Goal: Transaction & Acquisition: Purchase product/service

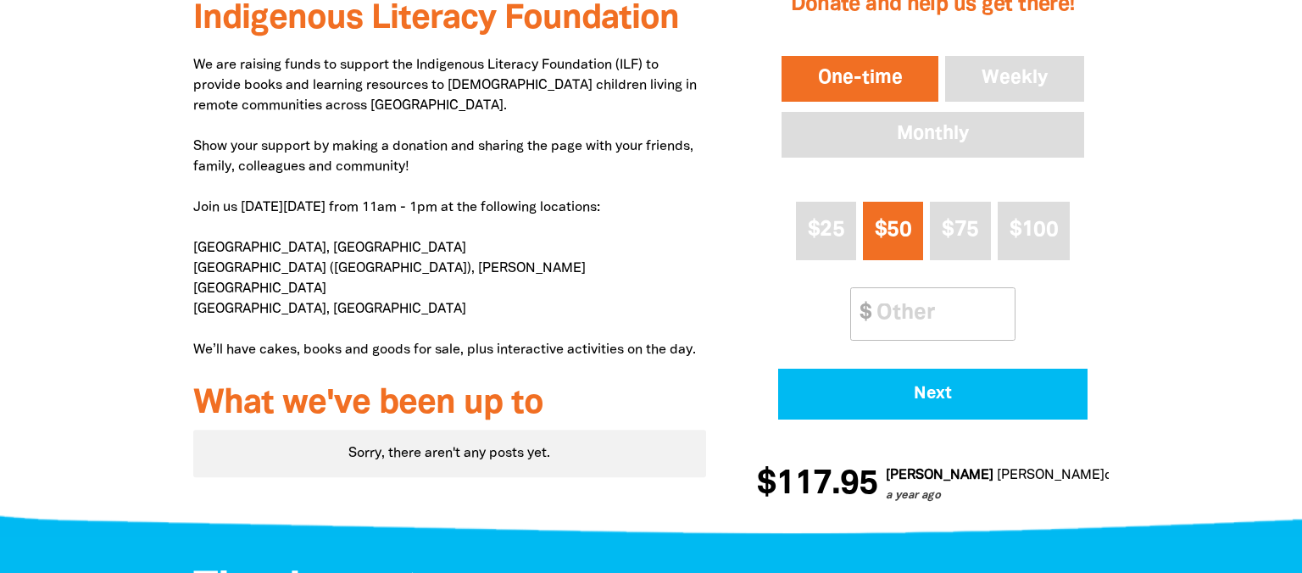
scroll to position [715, 0]
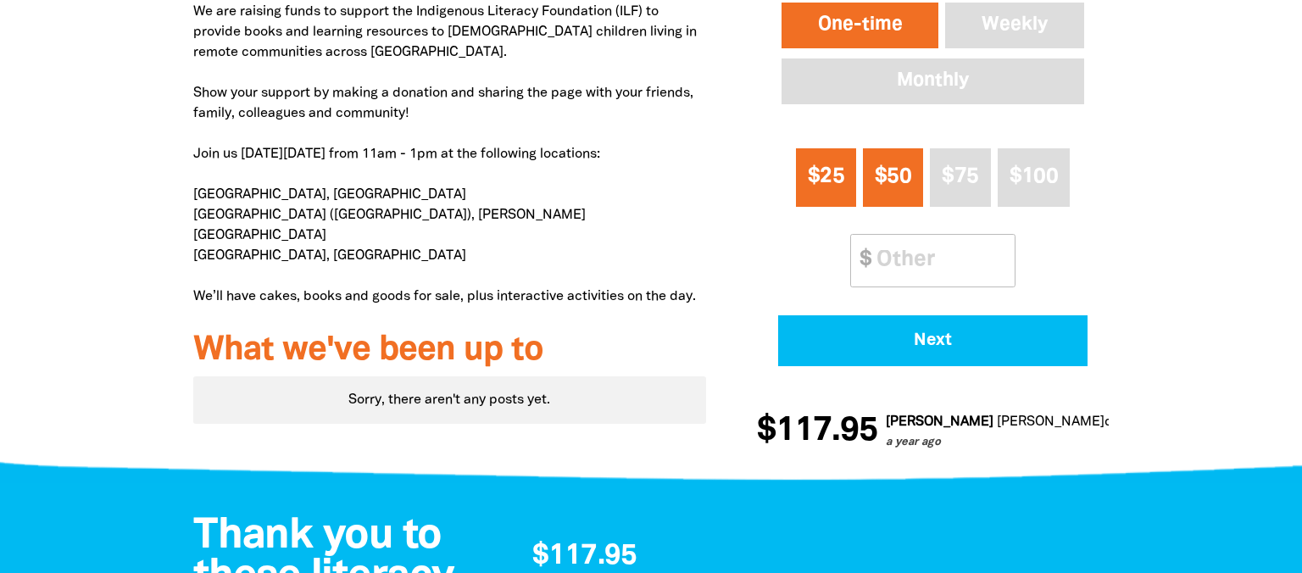
click at [843, 171] on span "$25" at bounding box center [826, 176] width 36 height 19
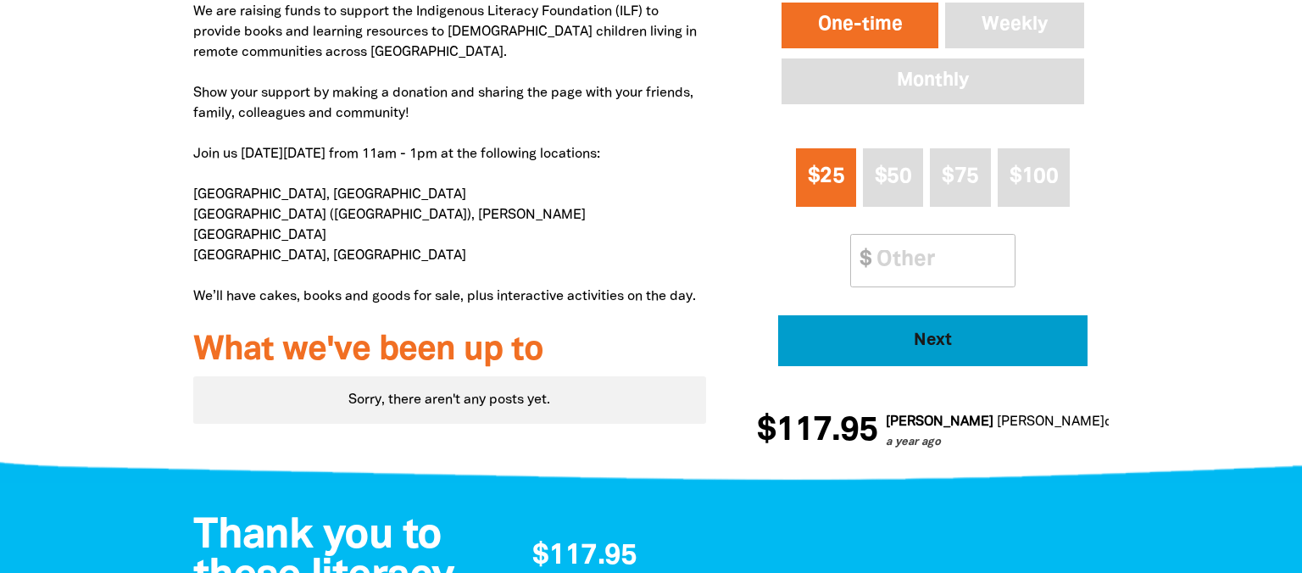
click at [932, 344] on span "Next" at bounding box center [932, 340] width 263 height 17
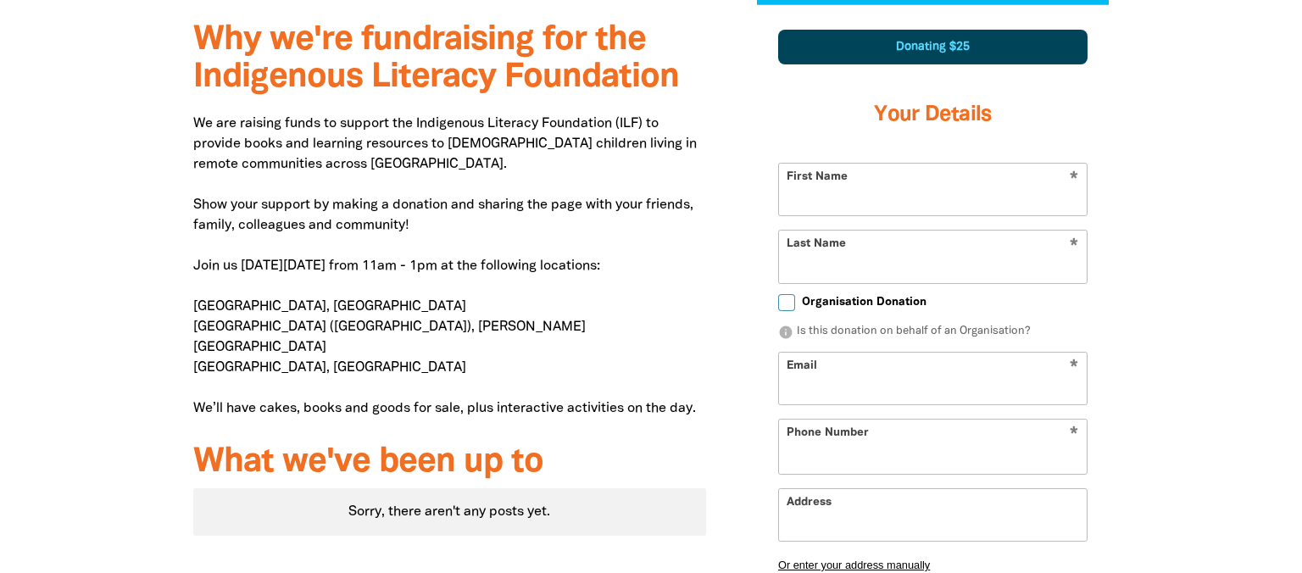
select select "AU"
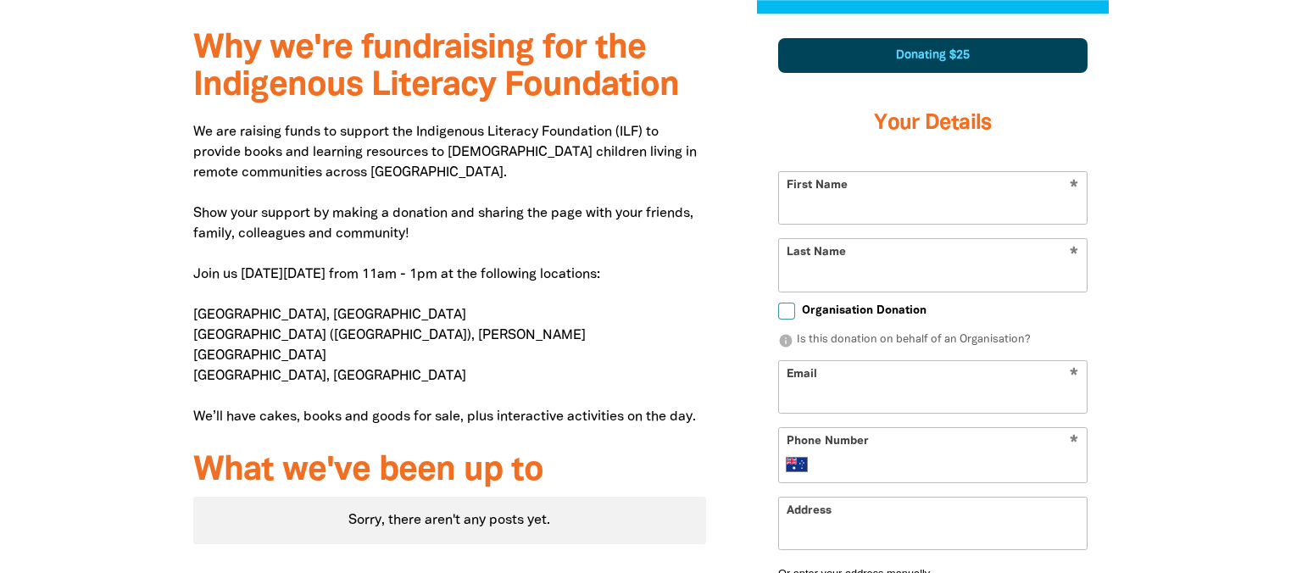
click at [859, 203] on input "First Name" at bounding box center [933, 198] width 308 height 52
type input "[PERSON_NAME]"
click at [896, 374] on input "Email" at bounding box center [933, 387] width 308 height 52
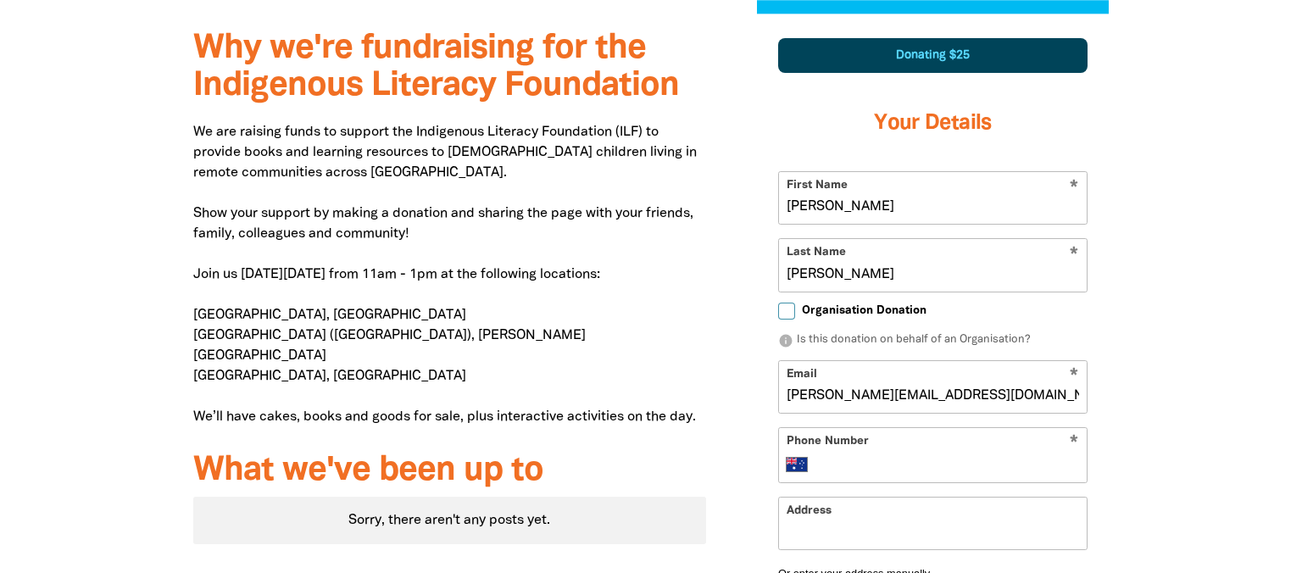
type input "[PERSON_NAME][EMAIL_ADDRESS][DOMAIN_NAME]"
click at [893, 525] on input "Address" at bounding box center [933, 524] width 308 height 52
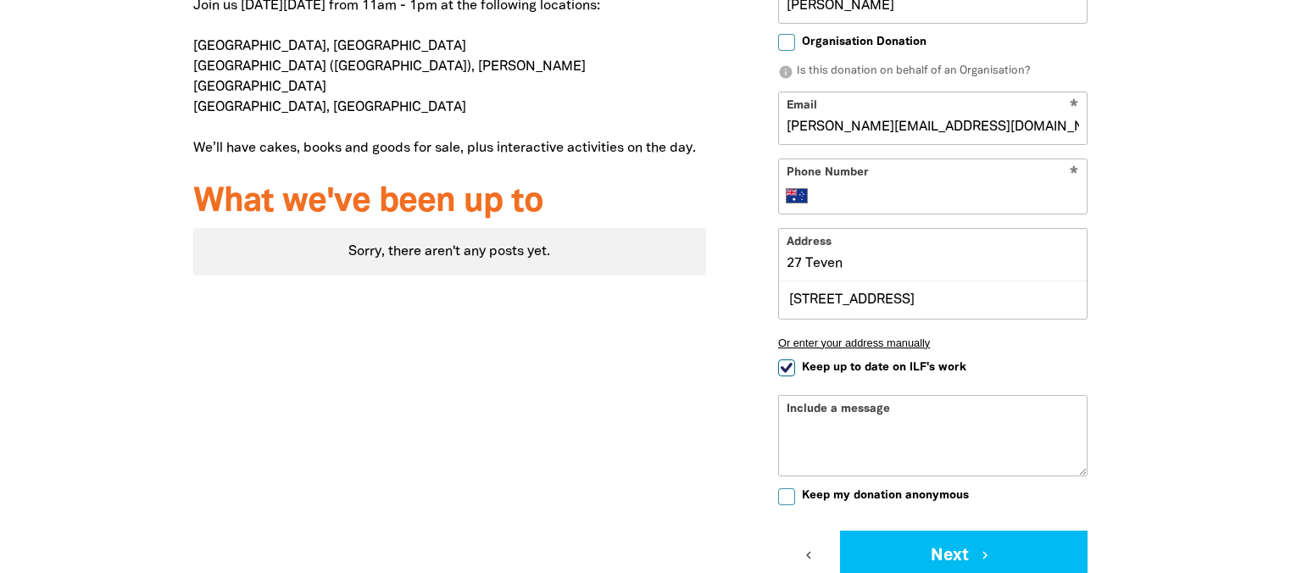
scroll to position [0, 0]
click at [892, 303] on div "[STREET_ADDRESS]" at bounding box center [933, 299] width 308 height 36
type input "[STREET_ADDRESS]"
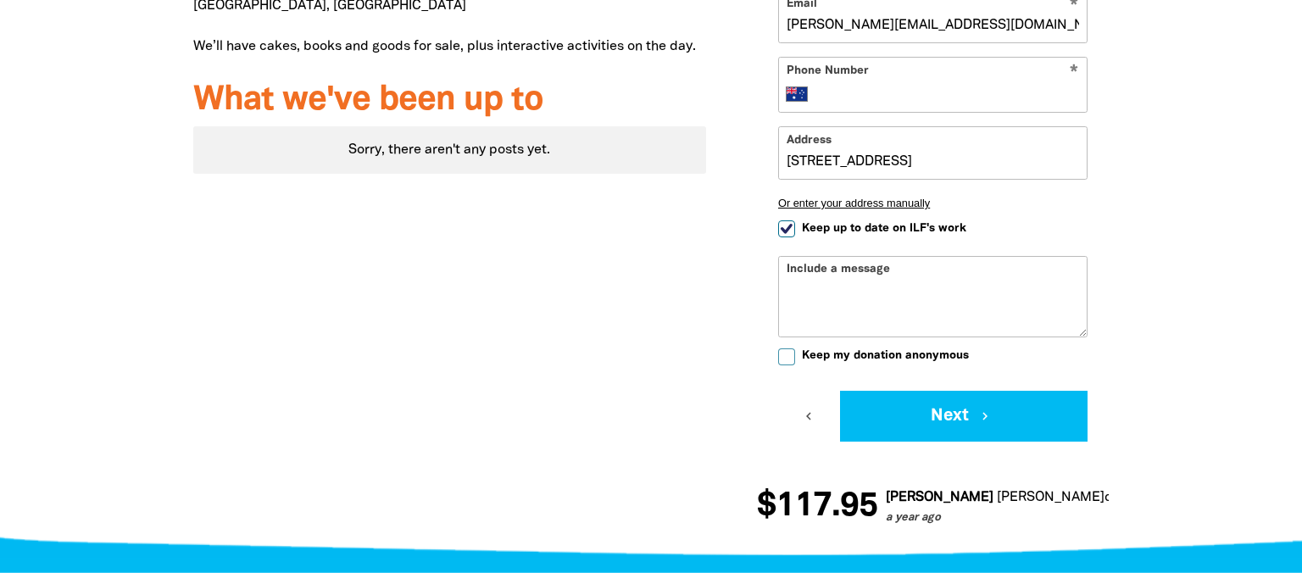
scroll to position [1043, 0]
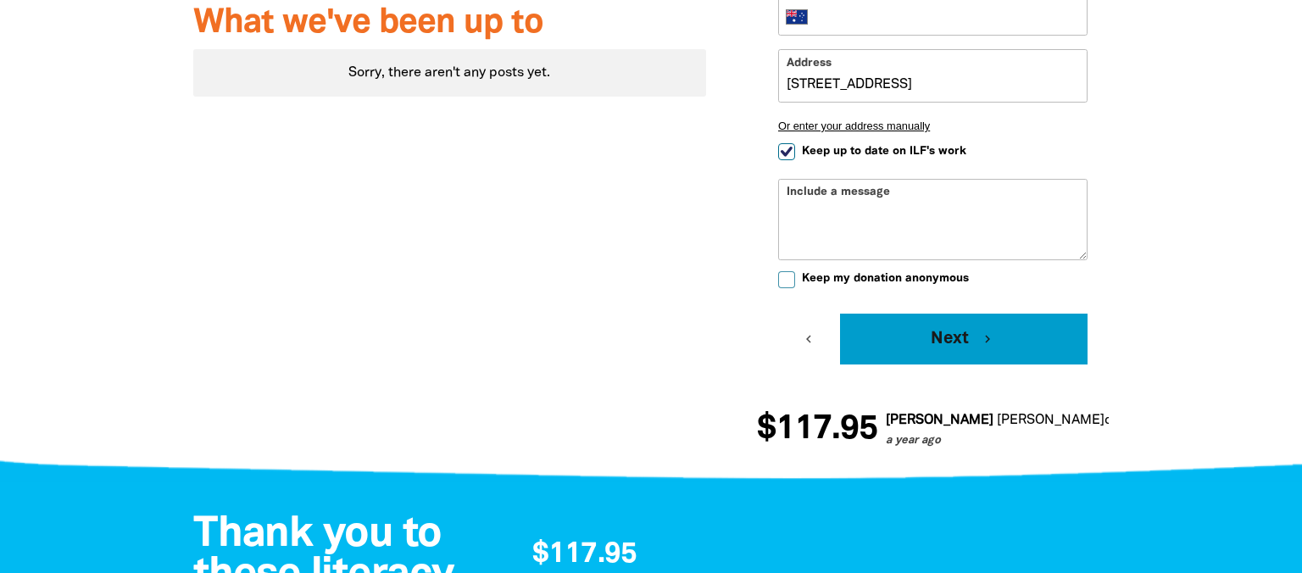
click at [895, 348] on button "Next chevron_right" at bounding box center [964, 339] width 248 height 51
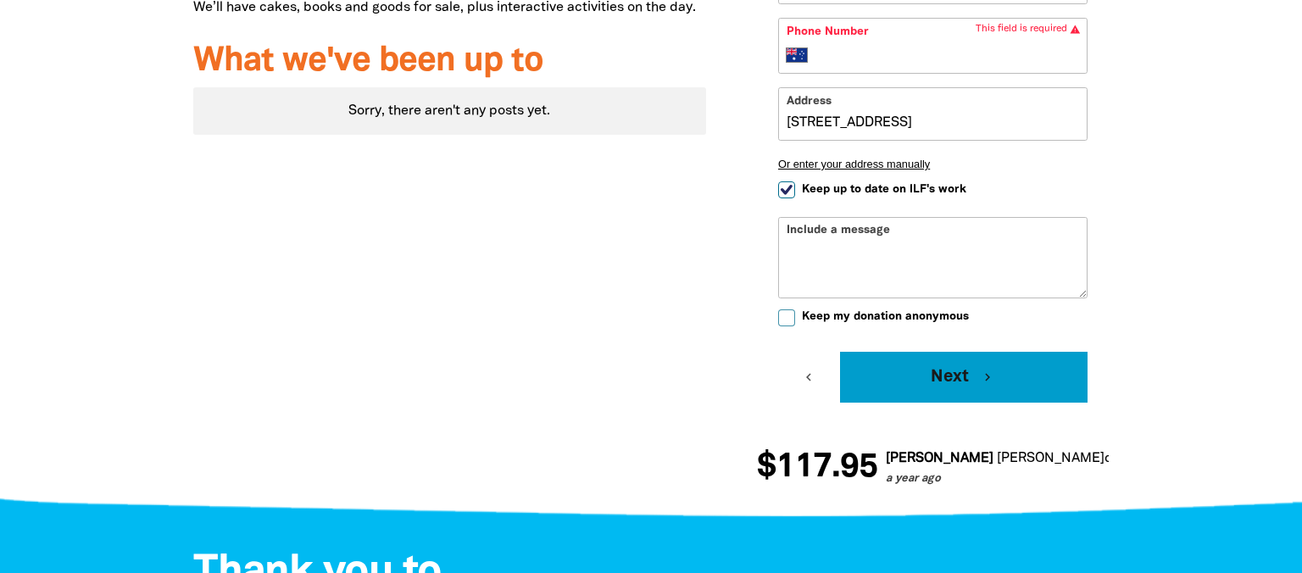
scroll to position [1004, 0]
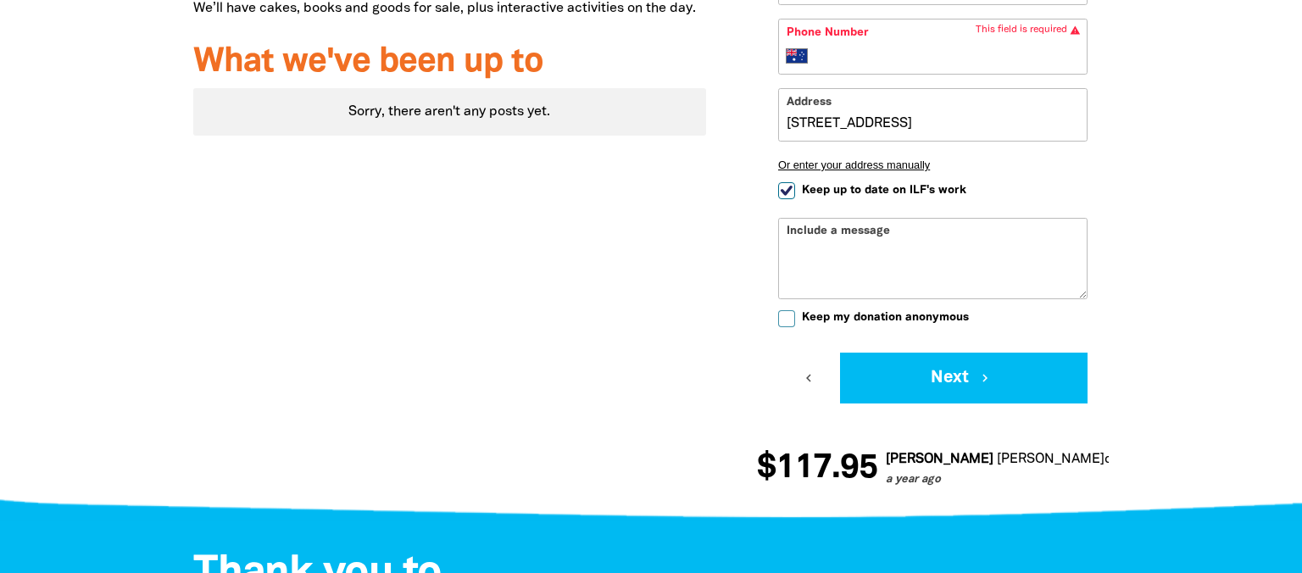
click at [861, 67] on div "* Phone Number International [GEOGRAPHIC_DATA] [GEOGRAPHIC_DATA] [GEOGRAPHIC_DA…" at bounding box center [932, 47] width 309 height 56
click at [865, 62] on input "Phone Number" at bounding box center [949, 56] width 259 height 20
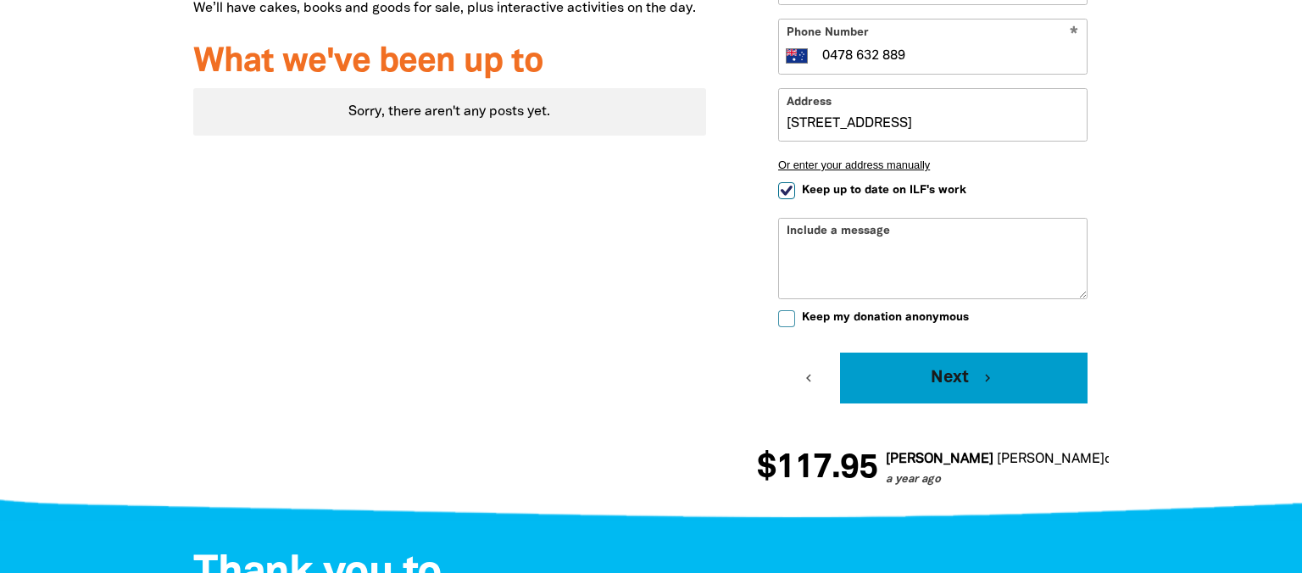
type input "0478 632 889"
click at [942, 375] on button "Next chevron_right" at bounding box center [964, 378] width 248 height 51
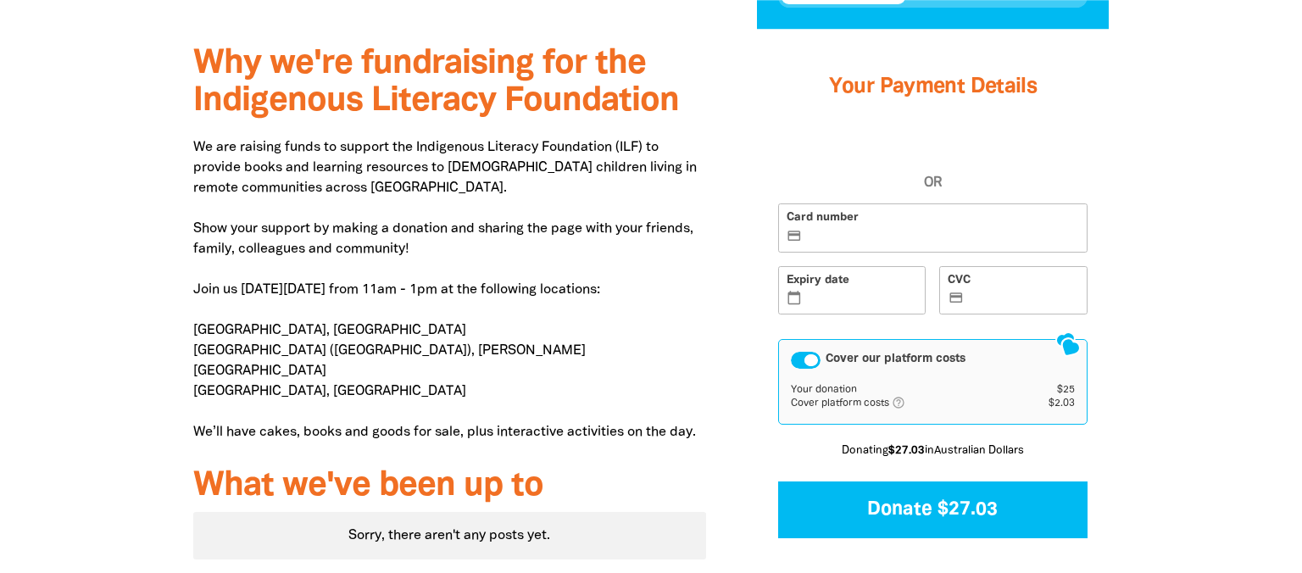
scroll to position [580, 0]
click at [804, 359] on div "Cover our platform costs" at bounding box center [806, 360] width 30 height 17
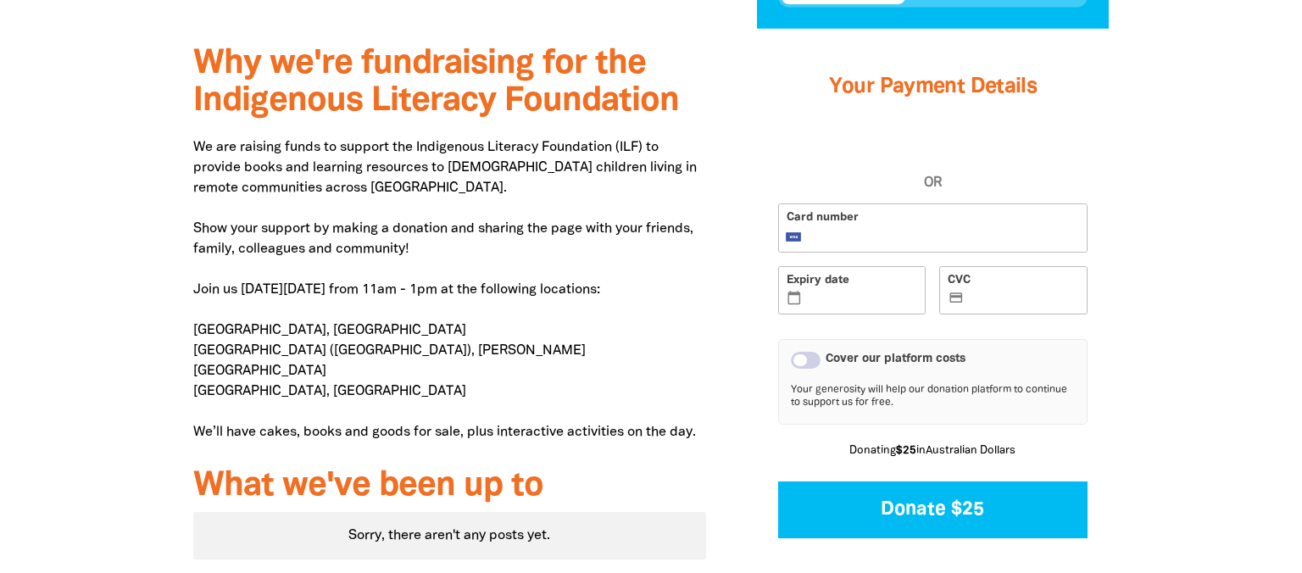
click at [804, 359] on div "Cover our platform costs" at bounding box center [806, 360] width 30 height 17
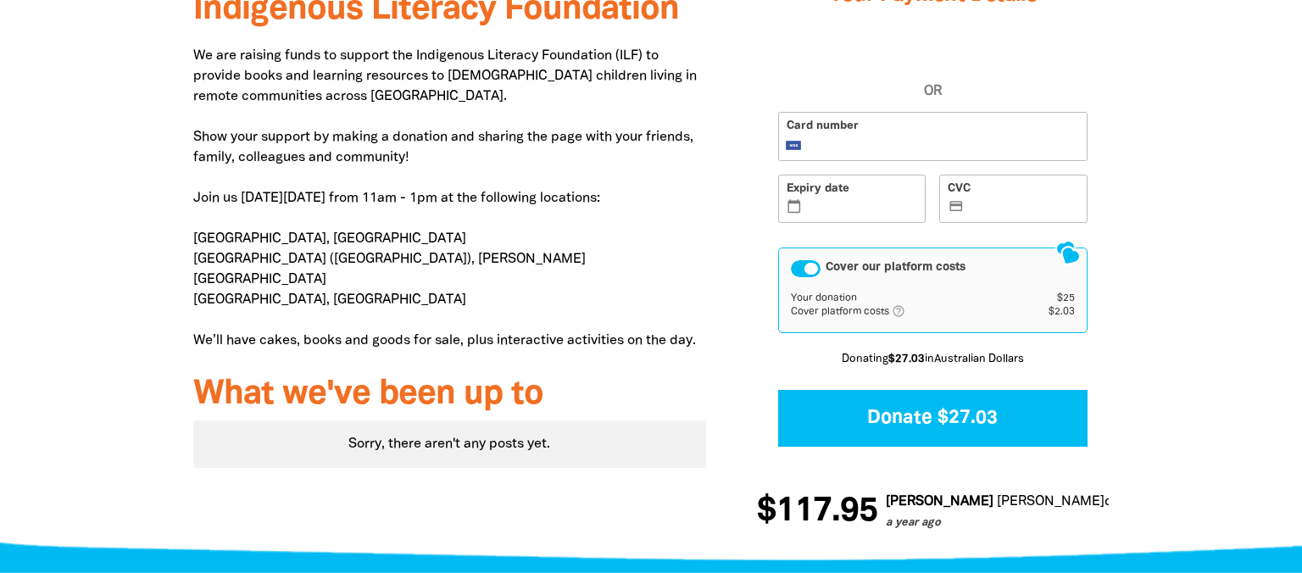
scroll to position [759, 0]
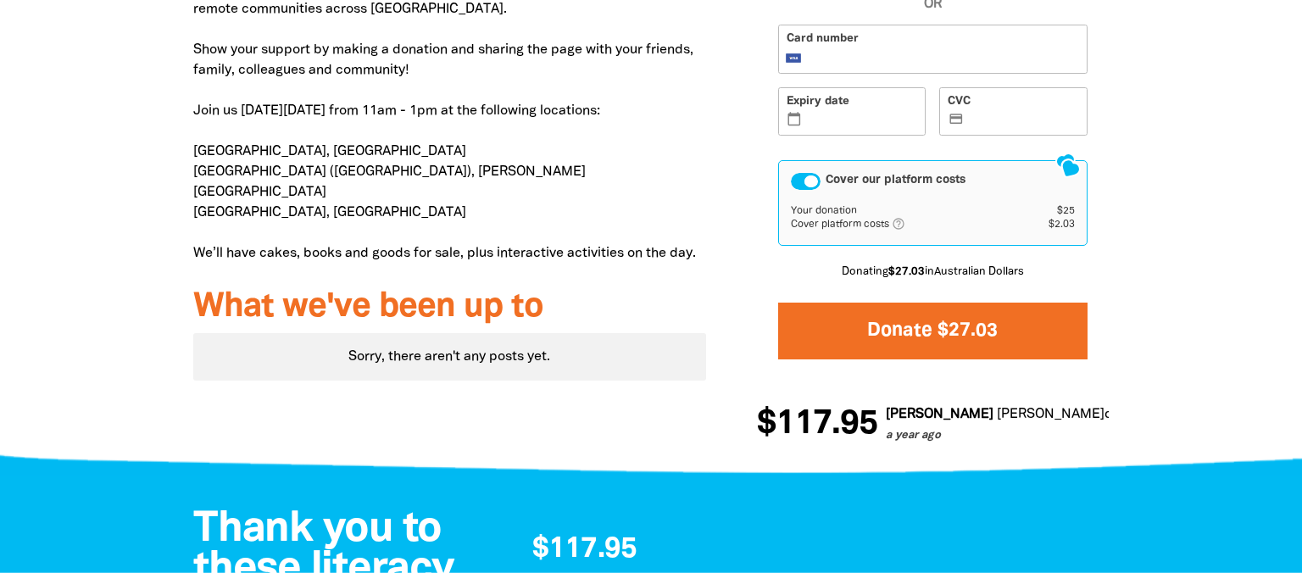
click at [966, 344] on button "Donate $27.03" at bounding box center [932, 331] width 309 height 57
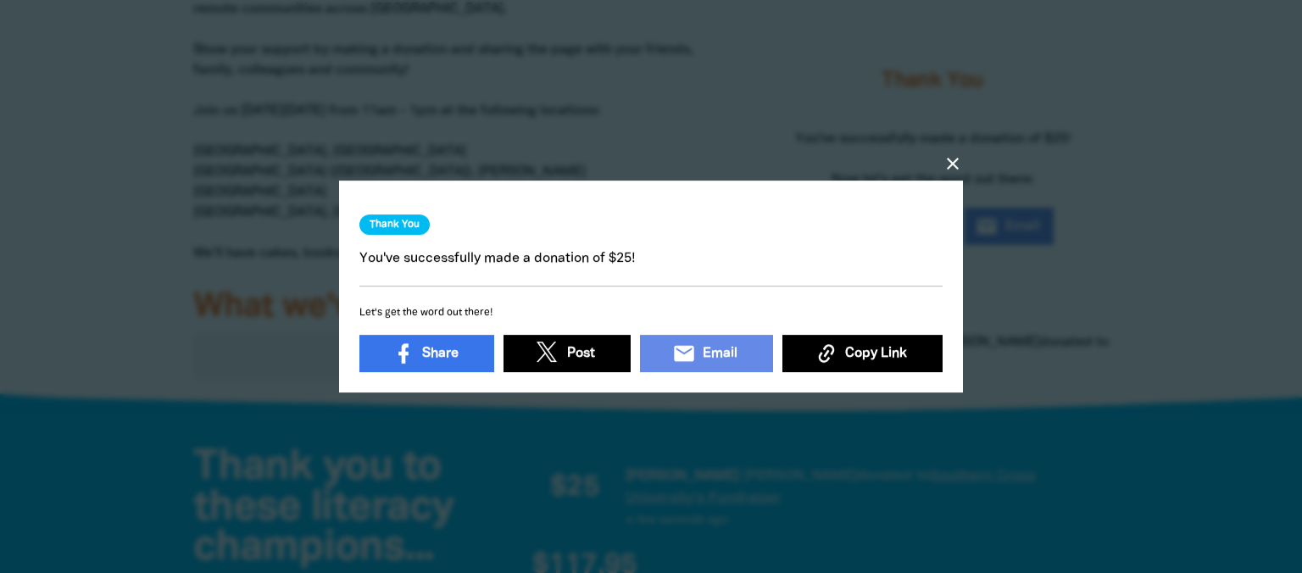
click at [953, 164] on icon "close" at bounding box center [953, 163] width 20 height 20
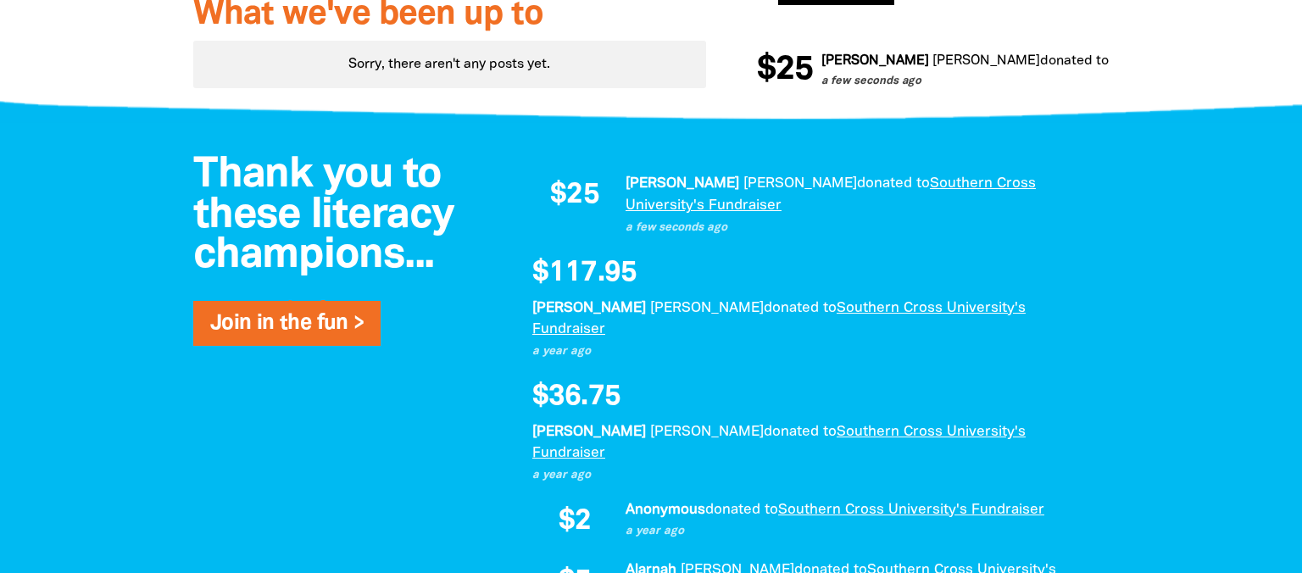
scroll to position [1027, 0]
